Goal: Transaction & Acquisition: Purchase product/service

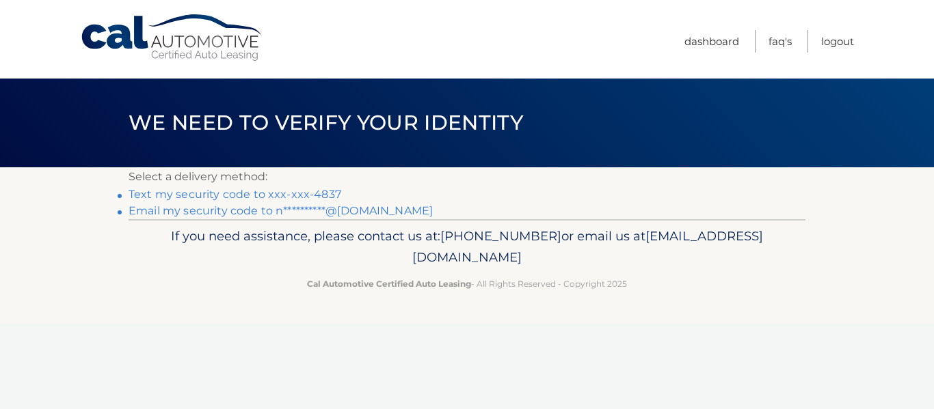
click at [314, 197] on link "Text my security code to xxx-xxx-4837" at bounding box center [234, 194] width 213 height 13
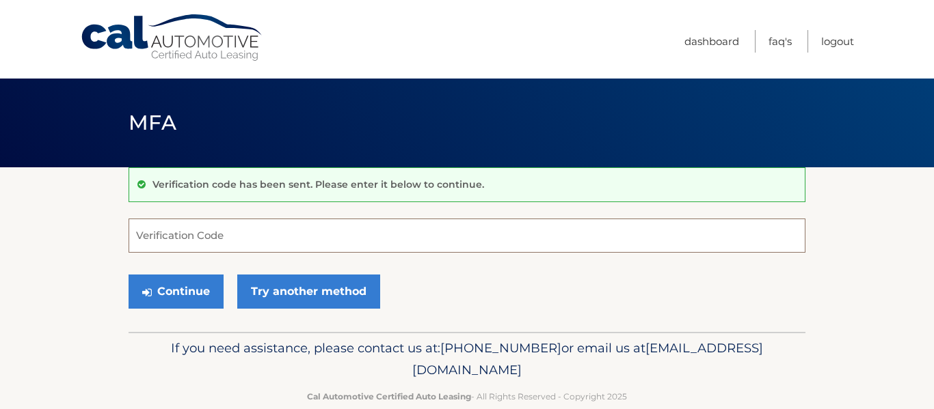
click at [243, 240] on input "Verification Code" at bounding box center [466, 236] width 677 height 34
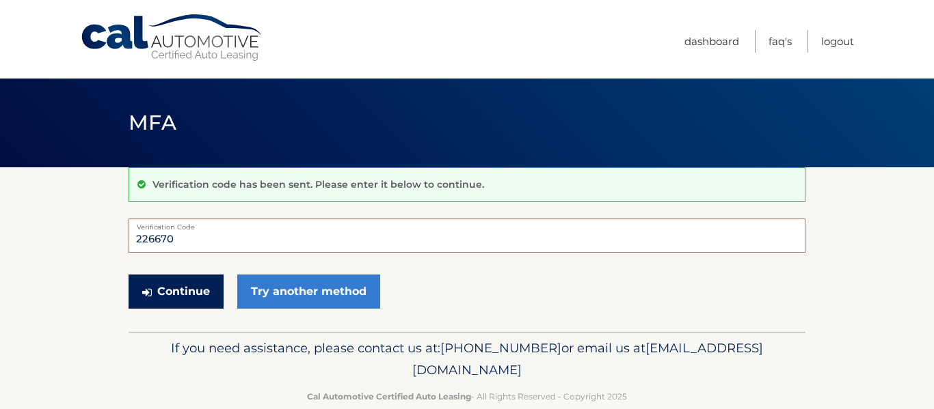
type input "226670"
click at [157, 290] on button "Continue" at bounding box center [175, 292] width 95 height 34
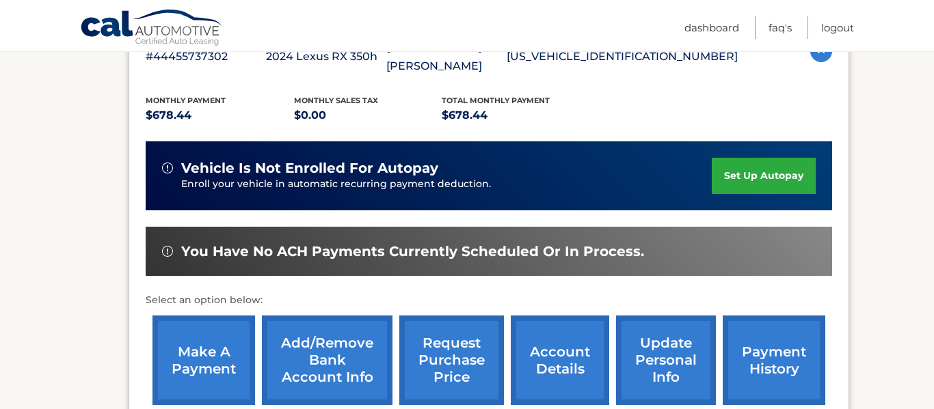
scroll to position [301, 0]
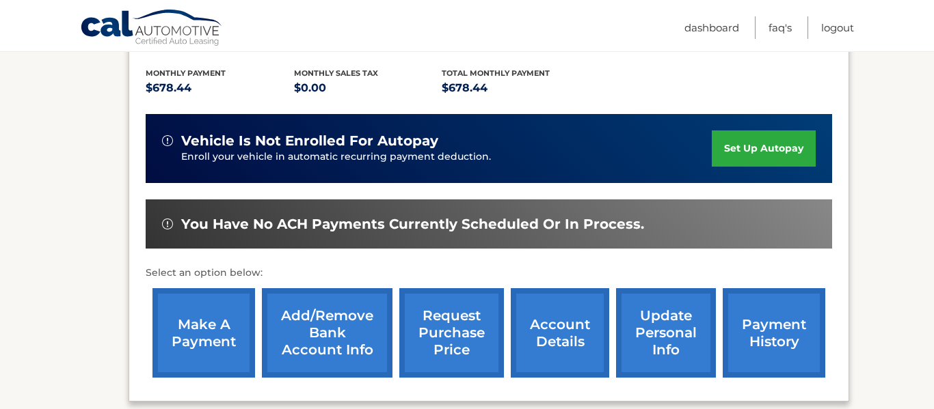
click at [197, 321] on link "make a payment" at bounding box center [203, 333] width 103 height 90
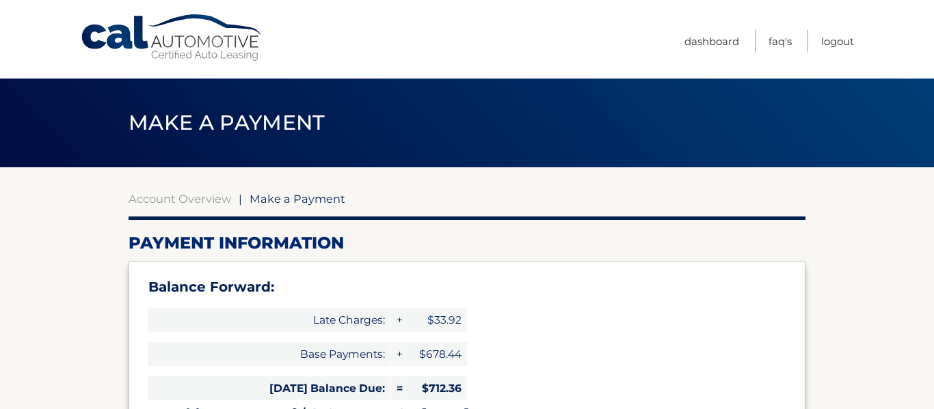
select select "NGVkOTJmMDctMDA5Yy00Y2NlLTg5MzctZWQyZmU4MjAzYzQ0"
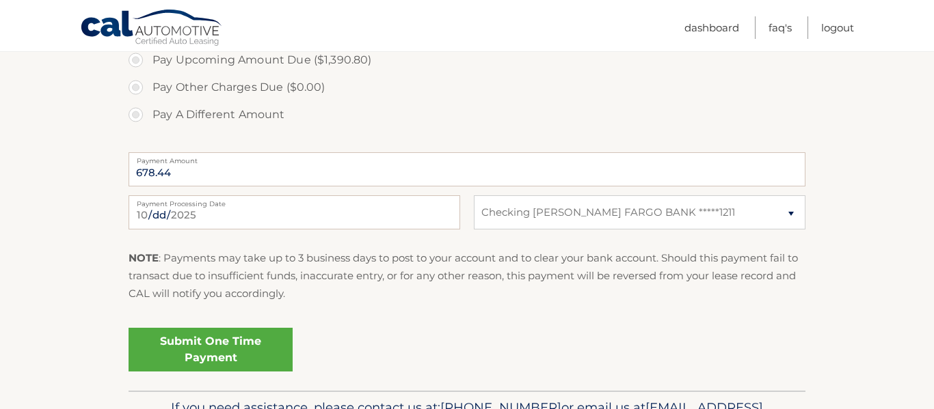
scroll to position [601, 0]
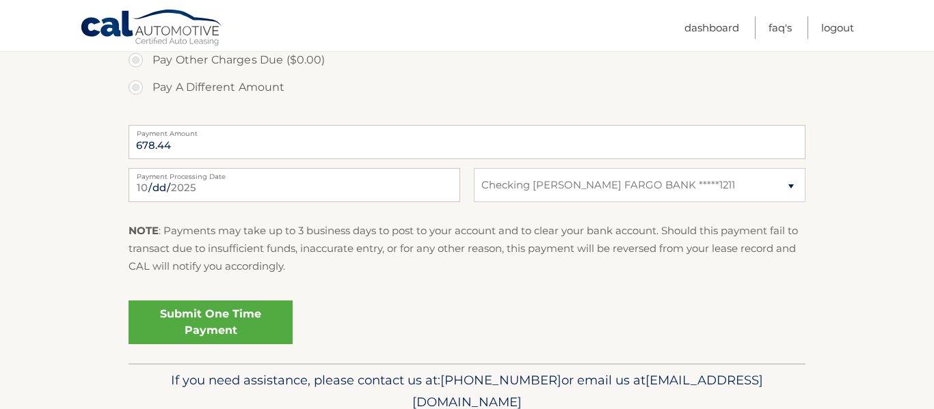
click at [217, 314] on link "Submit One Time Payment" at bounding box center [210, 323] width 164 height 44
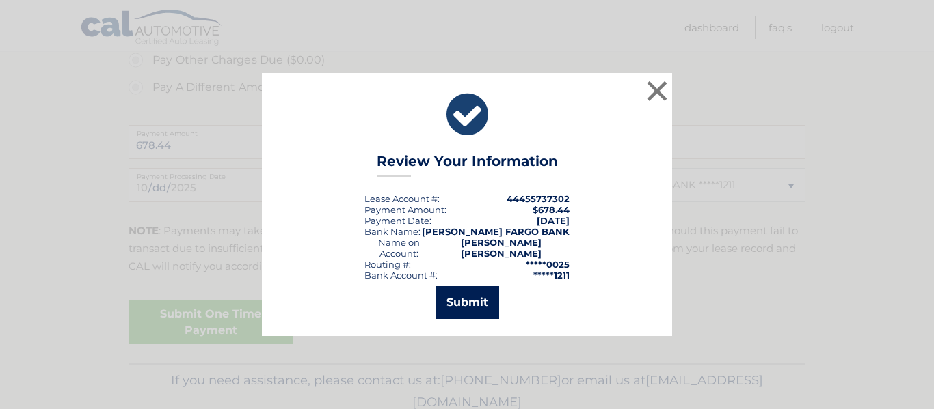
click at [474, 296] on button "Submit" at bounding box center [467, 302] width 64 height 33
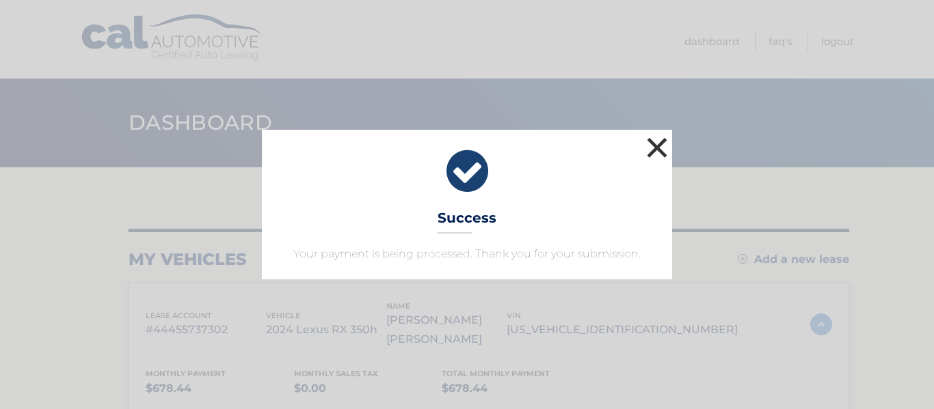
click at [657, 144] on button "×" at bounding box center [656, 147] width 27 height 27
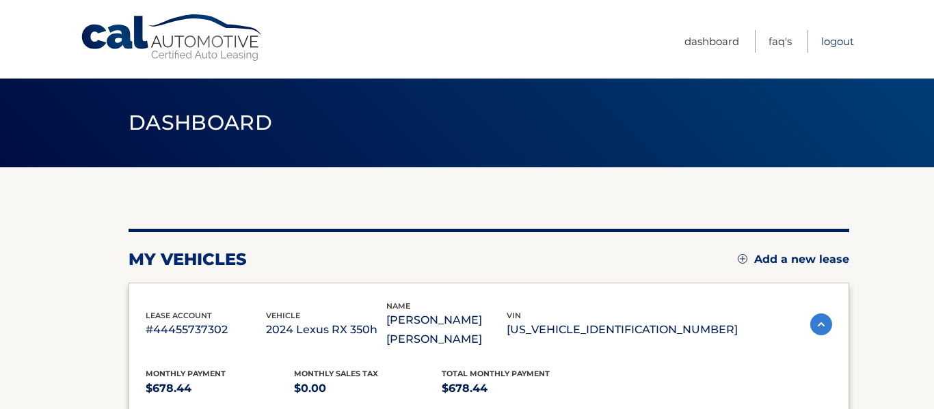
click at [836, 40] on link "Logout" at bounding box center [837, 41] width 33 height 23
